Goal: Check status: Check status

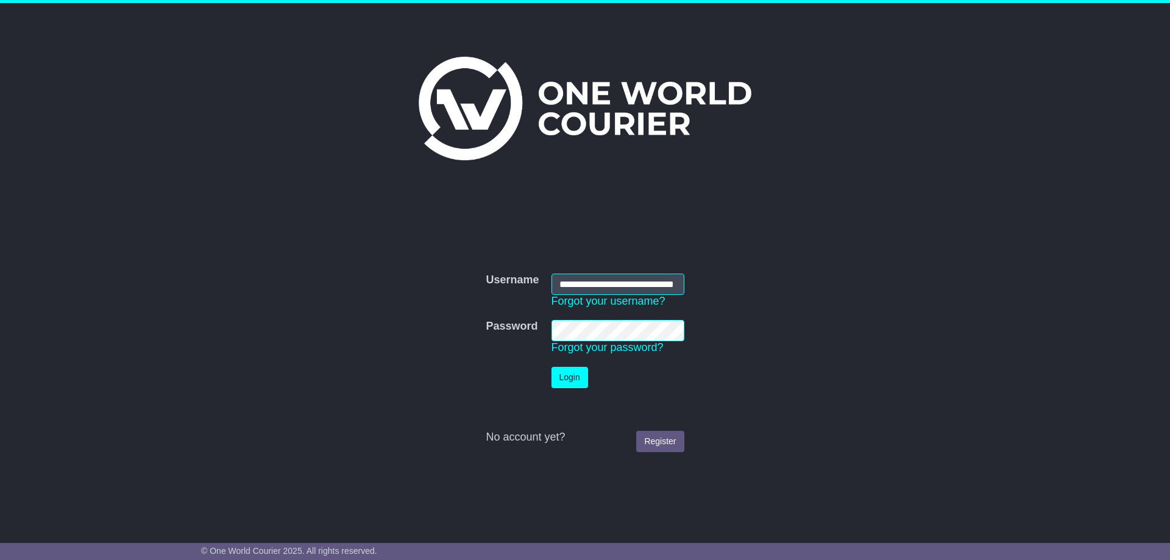
scroll to position [0, 34]
click at [575, 381] on button "Login" at bounding box center [570, 377] width 37 height 21
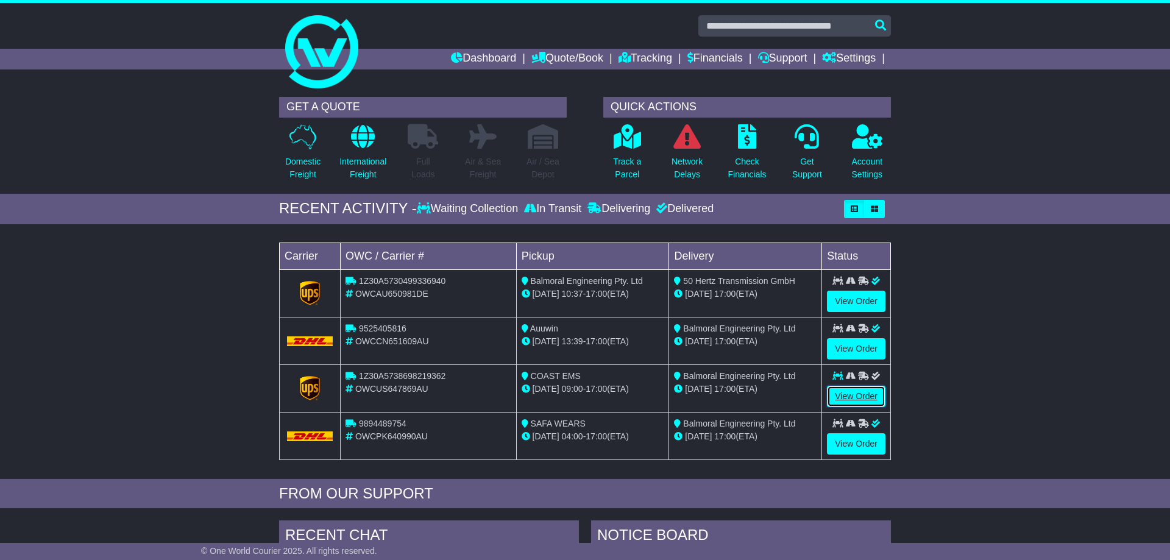
click at [870, 402] on link "View Order" at bounding box center [856, 396] width 59 height 21
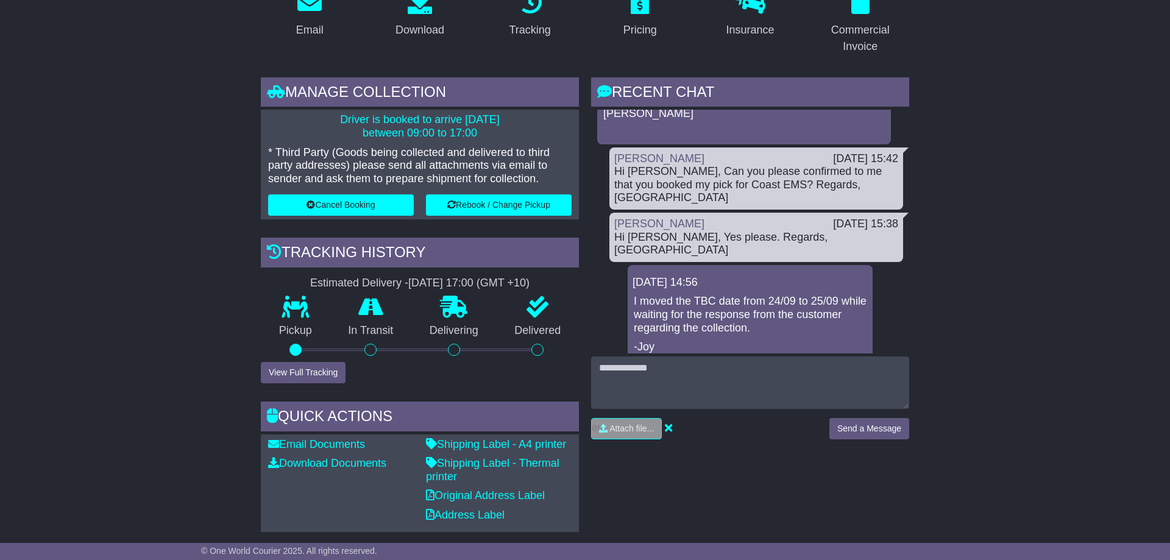
scroll to position [2706, 0]
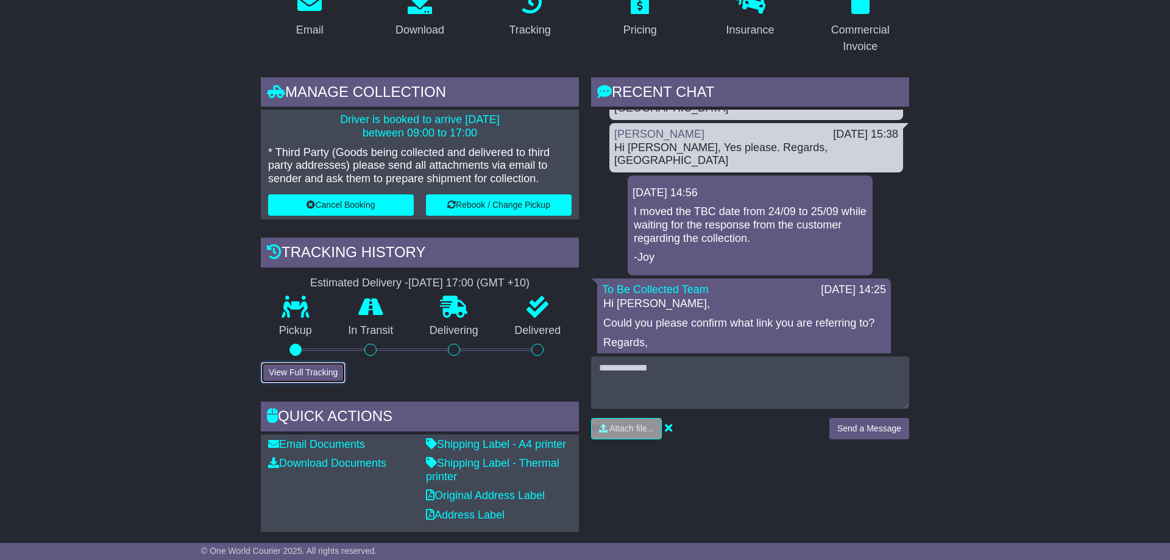
click at [271, 374] on button "View Full Tracking" at bounding box center [303, 372] width 85 height 21
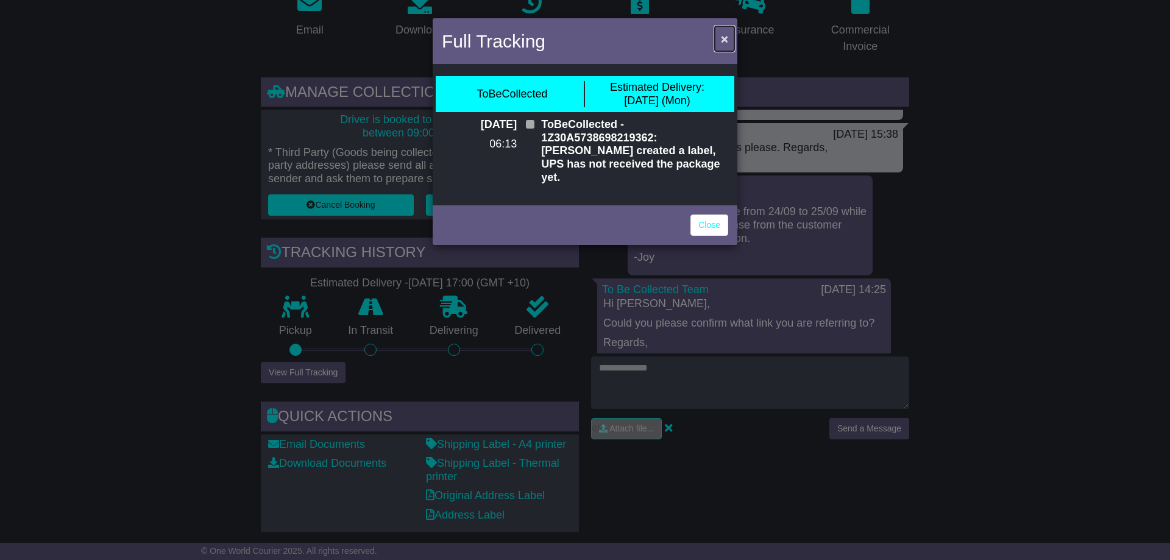
click at [726, 45] on span "×" at bounding box center [724, 39] width 7 height 14
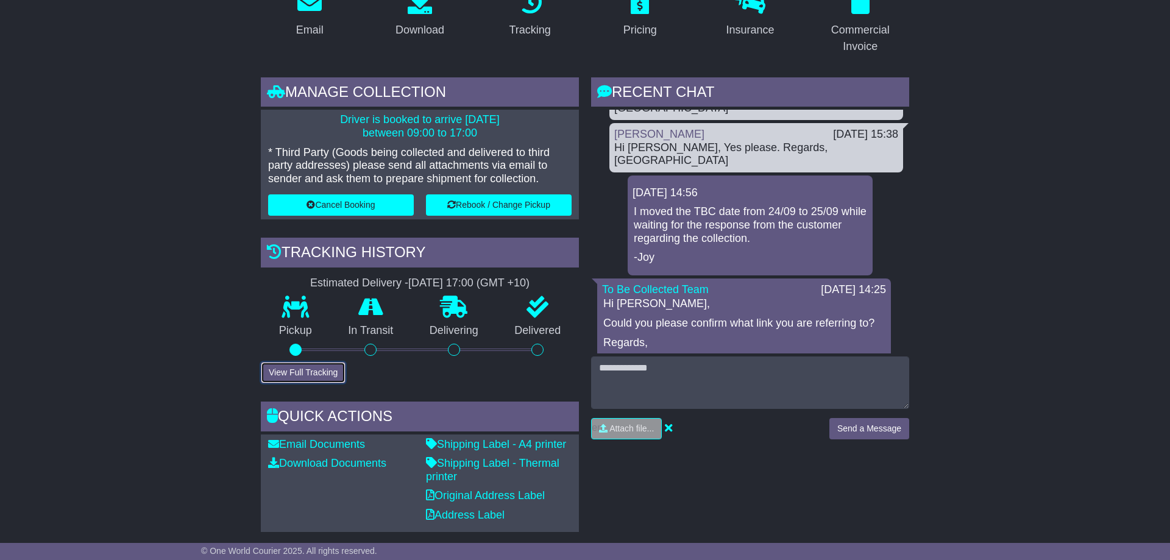
scroll to position [0, 0]
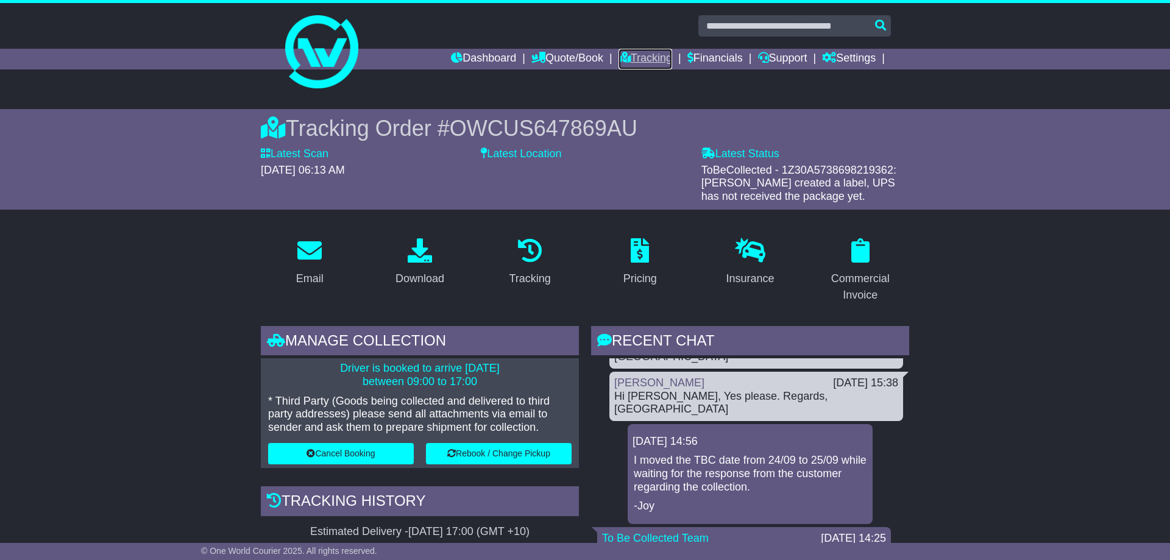
click at [642, 60] on link "Tracking" at bounding box center [646, 59] width 54 height 21
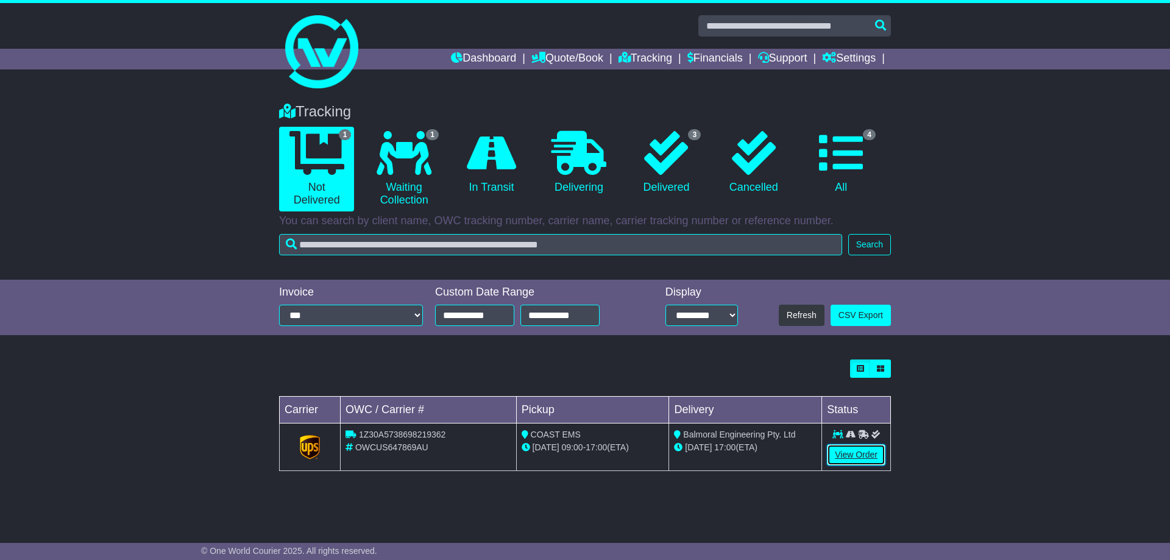
click at [863, 457] on link "View Order" at bounding box center [856, 454] width 59 height 21
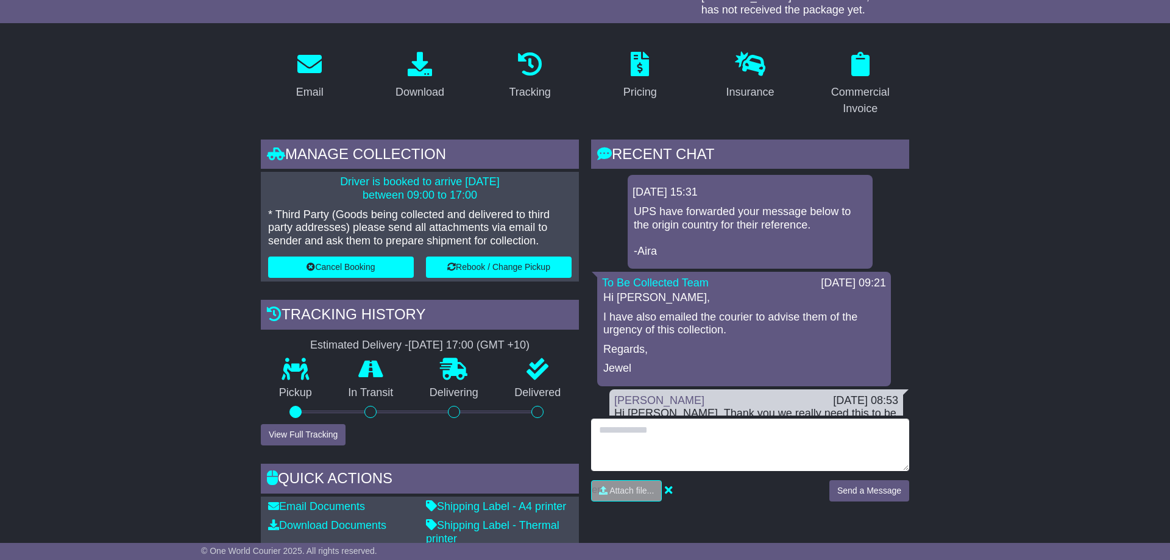
click at [658, 445] on textarea at bounding box center [750, 445] width 318 height 52
type textarea "**********"
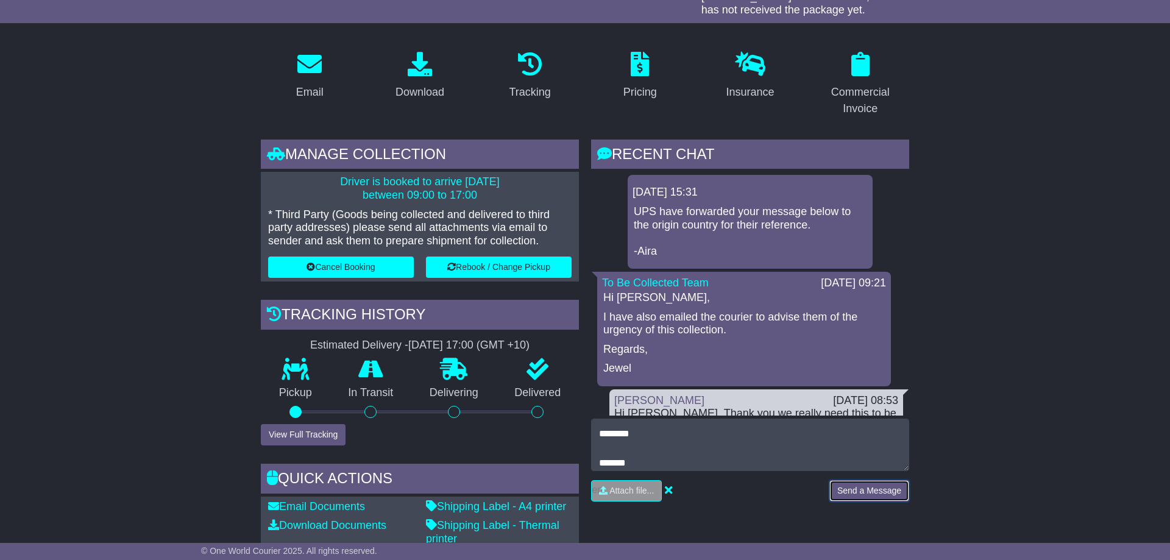
click at [885, 489] on button "Send a Message" at bounding box center [870, 490] width 80 height 21
